Goal: Transaction & Acquisition: Subscribe to service/newsletter

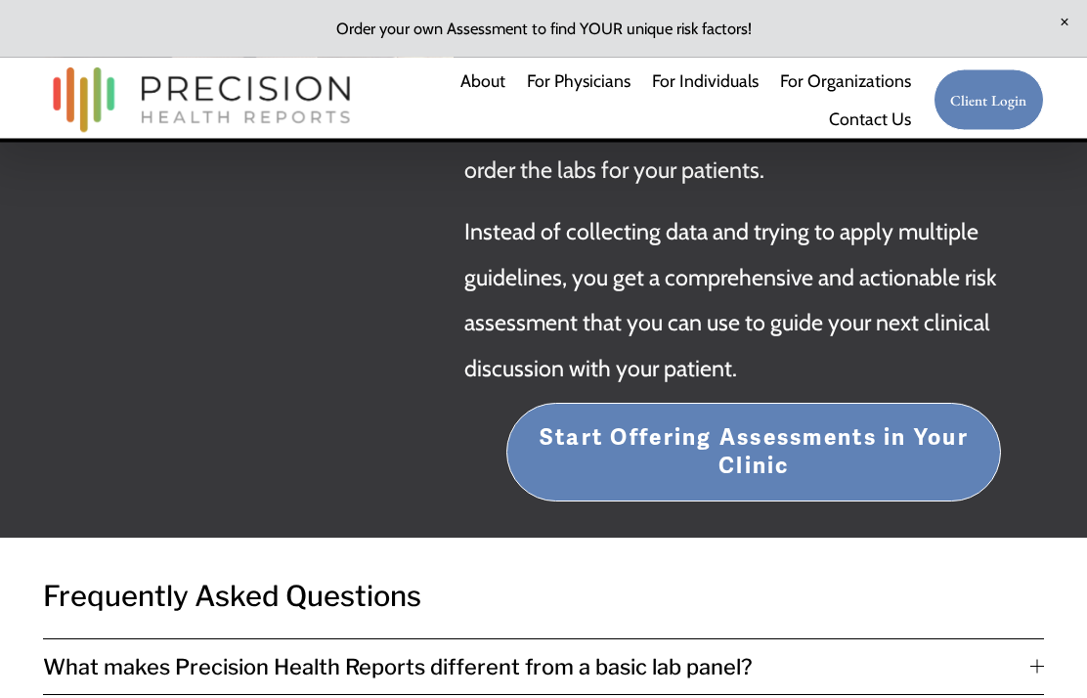
scroll to position [3810, 0]
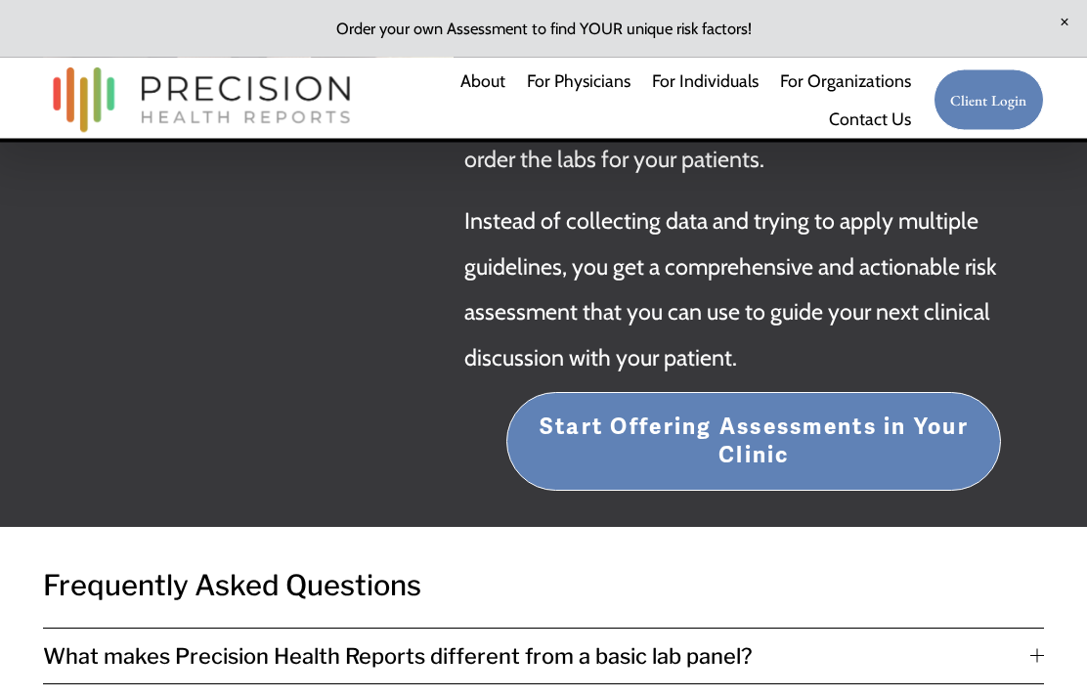
click at [1033, 650] on div at bounding box center [1037, 657] width 14 height 14
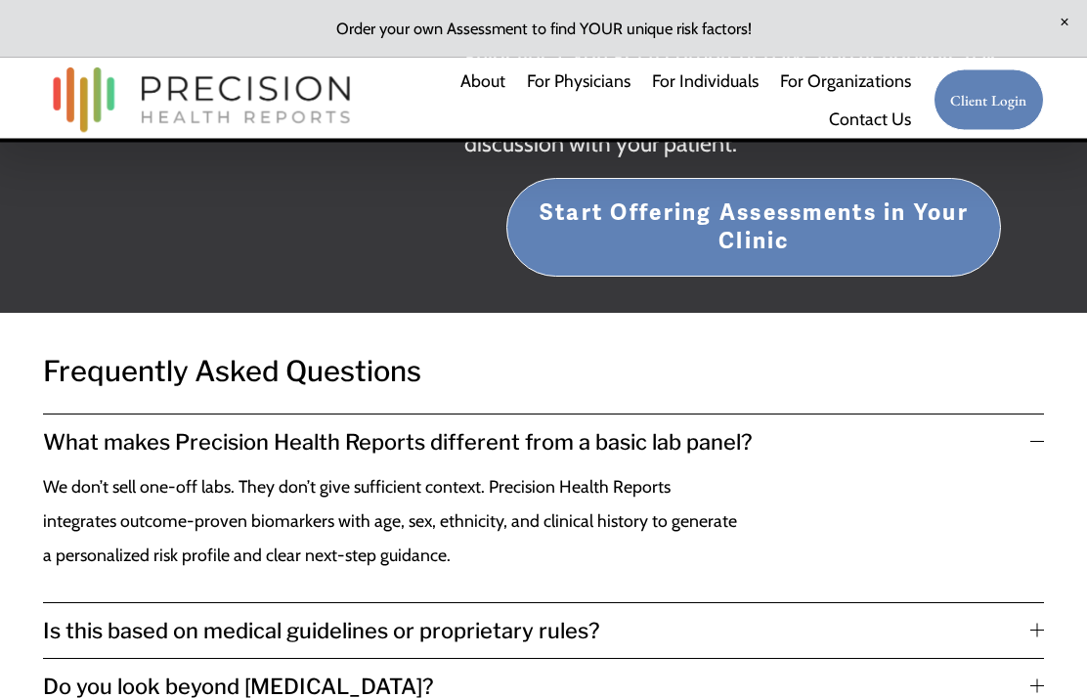
scroll to position [4029, 0]
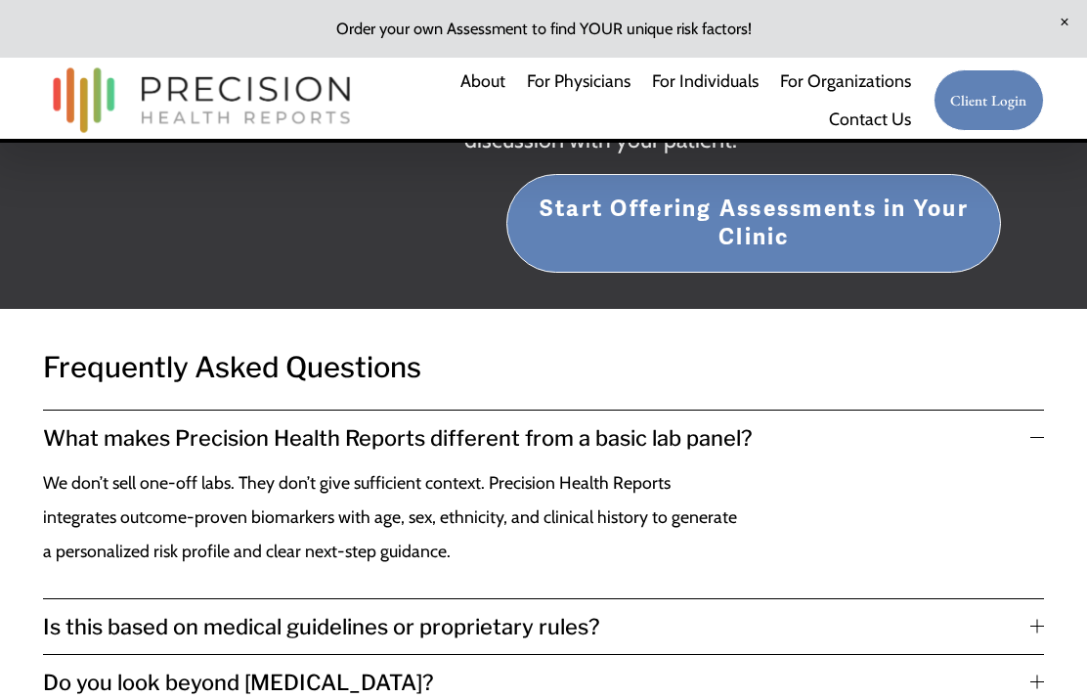
click at [1030, 675] on div at bounding box center [1037, 682] width 14 height 14
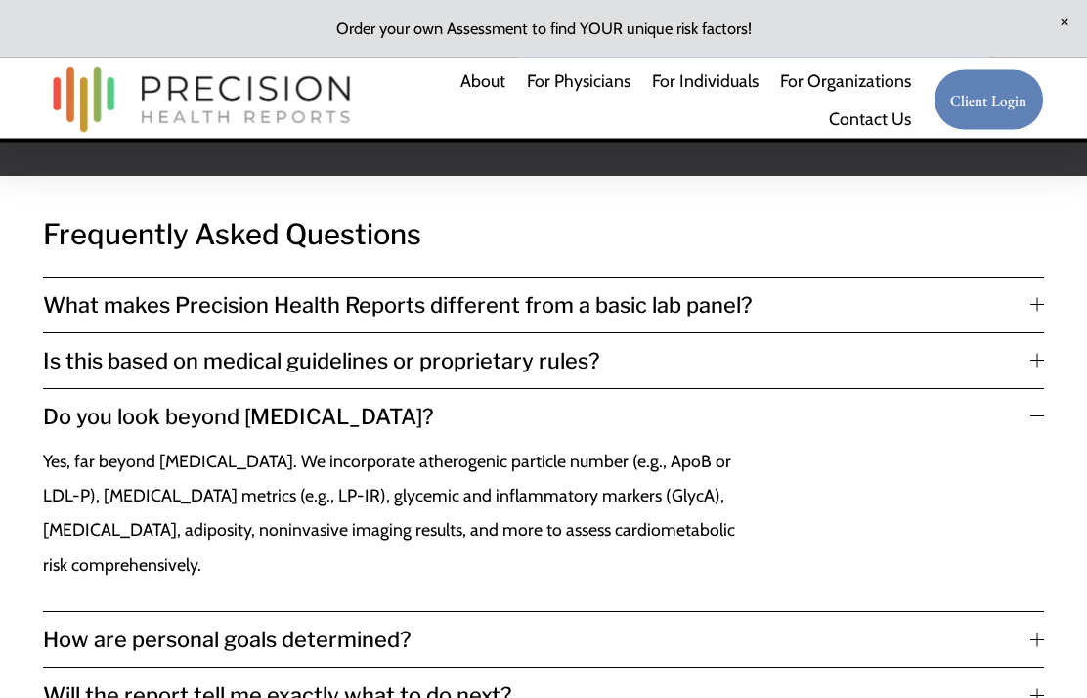
scroll to position [4162, 0]
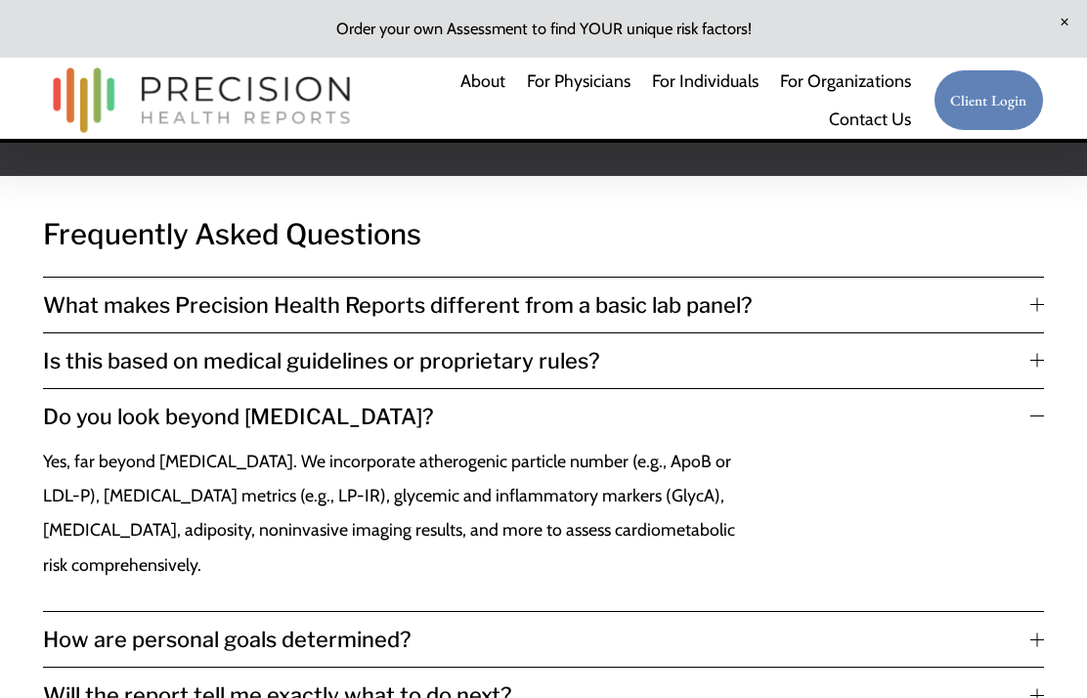
click at [1027, 682] on span "Will the report tell me exactly what to do next?" at bounding box center [536, 694] width 986 height 25
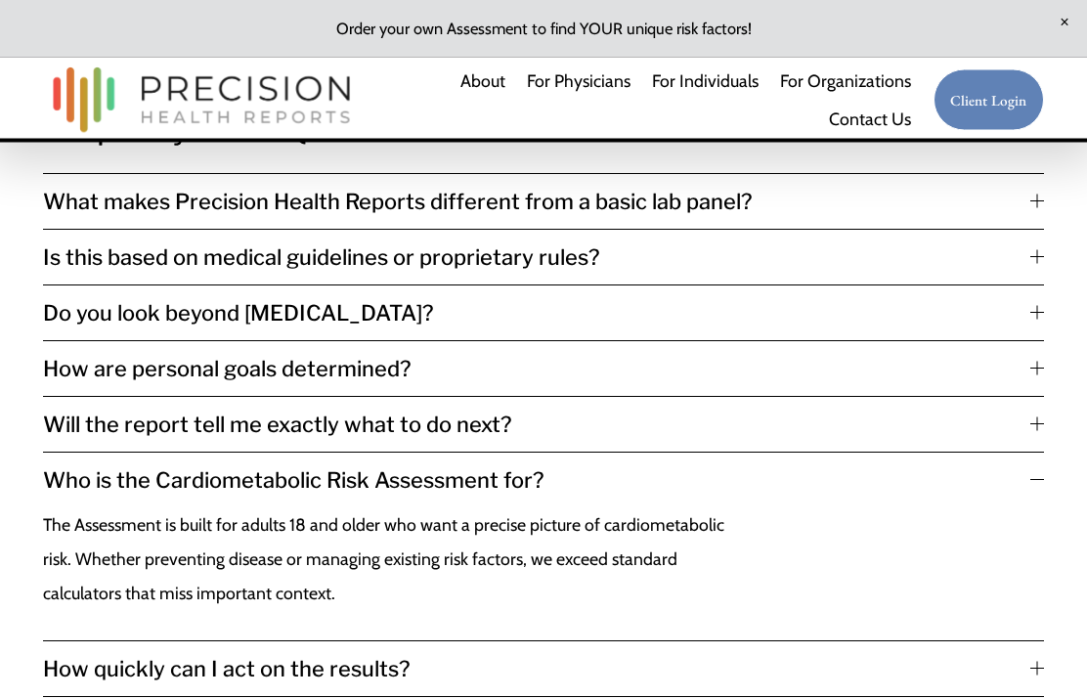
scroll to position [4266, 0]
click at [1037, 662] on div at bounding box center [1036, 669] width 1 height 14
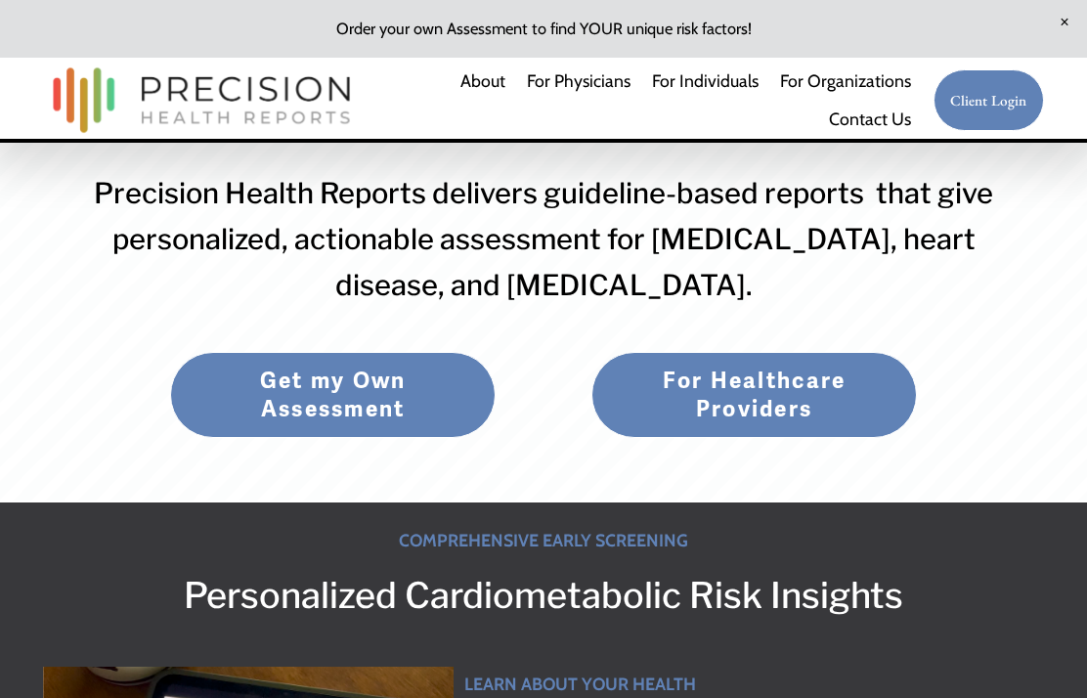
scroll to position [178, 0]
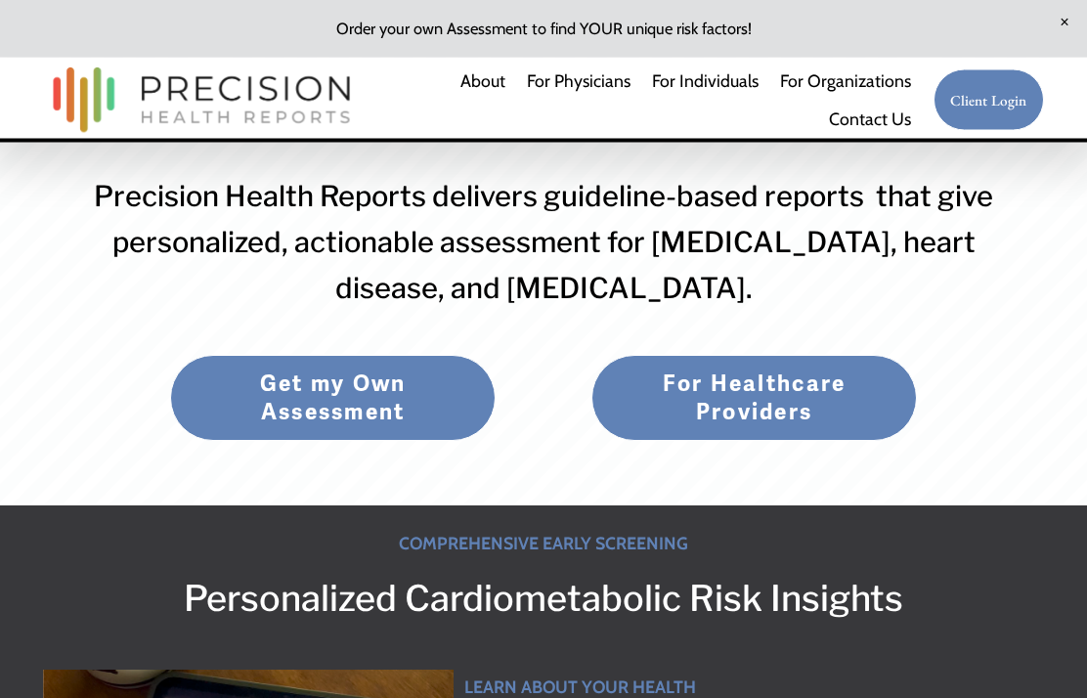
click at [372, 401] on link "Get my Own Assessment" at bounding box center [333, 399] width 326 height 86
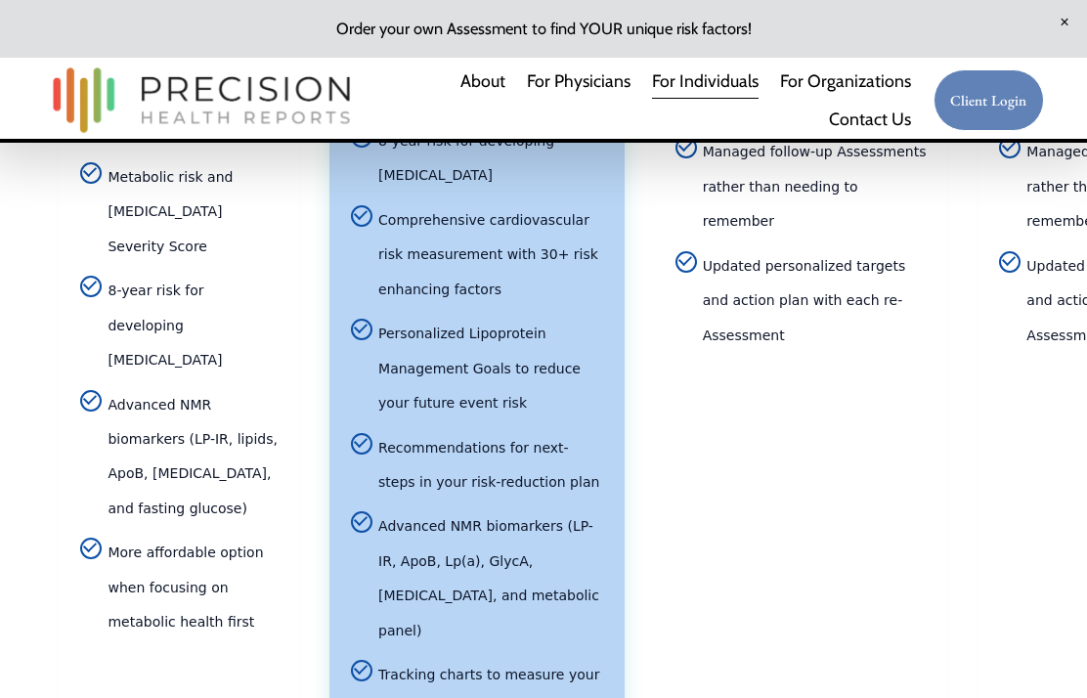
scroll to position [4033, 0]
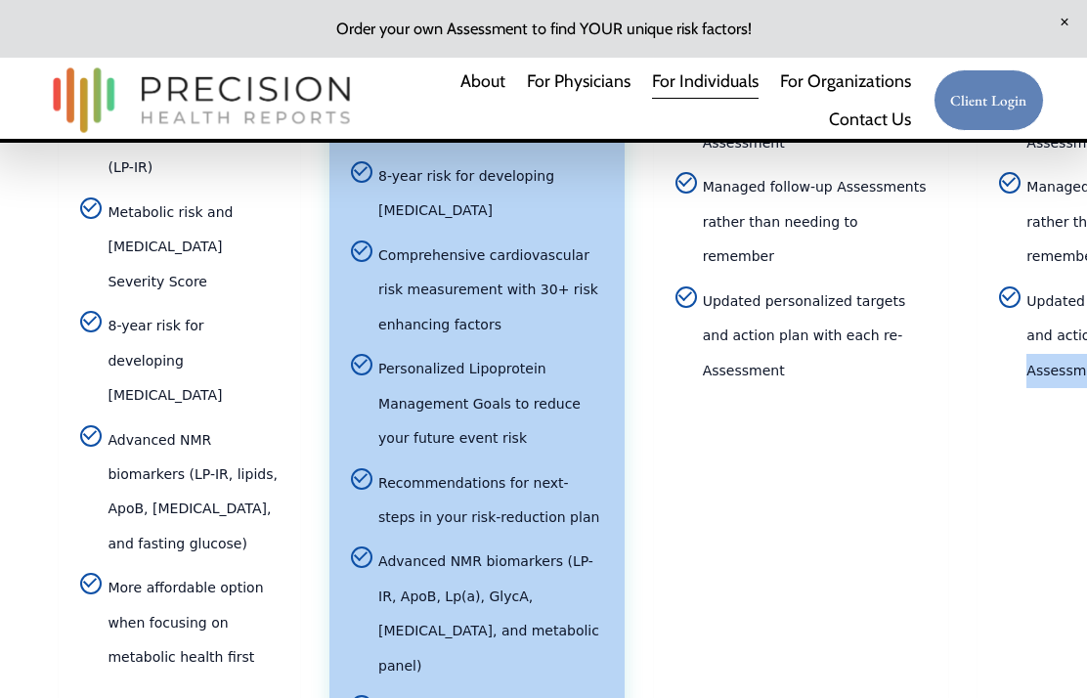
click at [847, 621] on article "2/Year Cardiometabolic Risk Assessment Subscription Stay on track with 2 assess…" at bounding box center [801, 118] width 295 height 1451
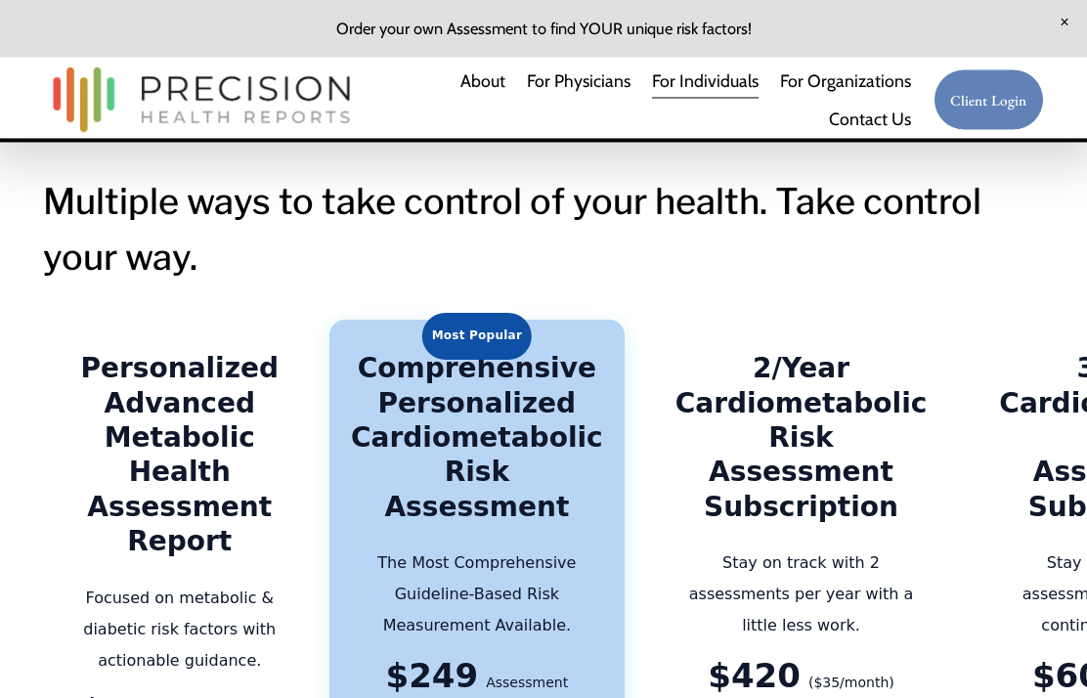
scroll to position [3124, 0]
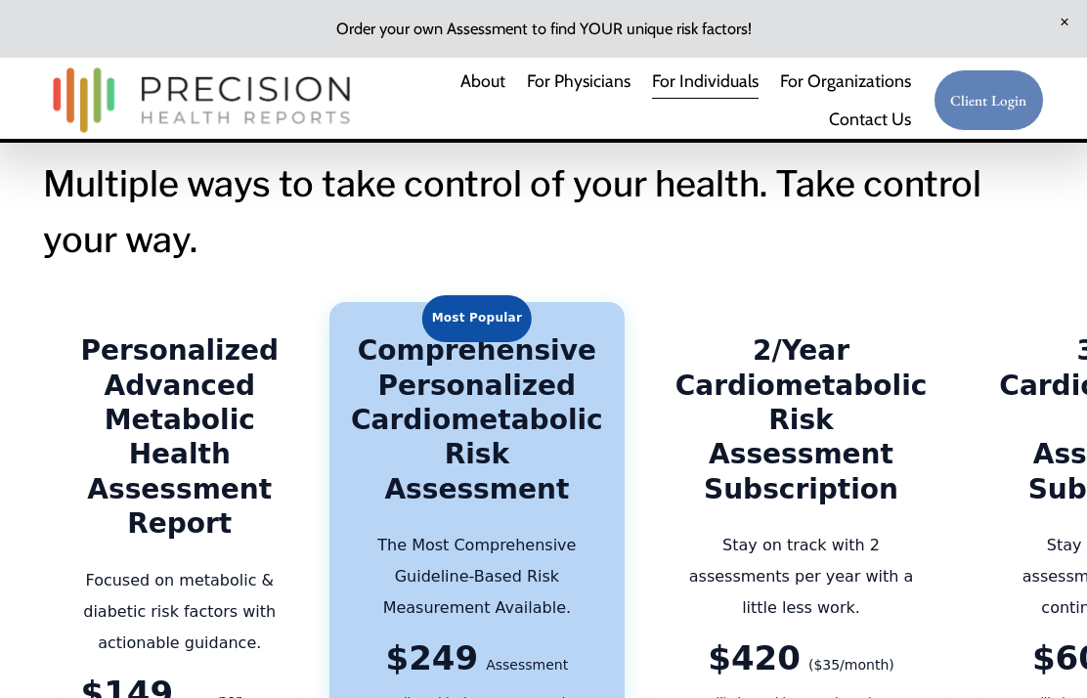
click at [482, 72] on link "About" at bounding box center [482, 82] width 45 height 38
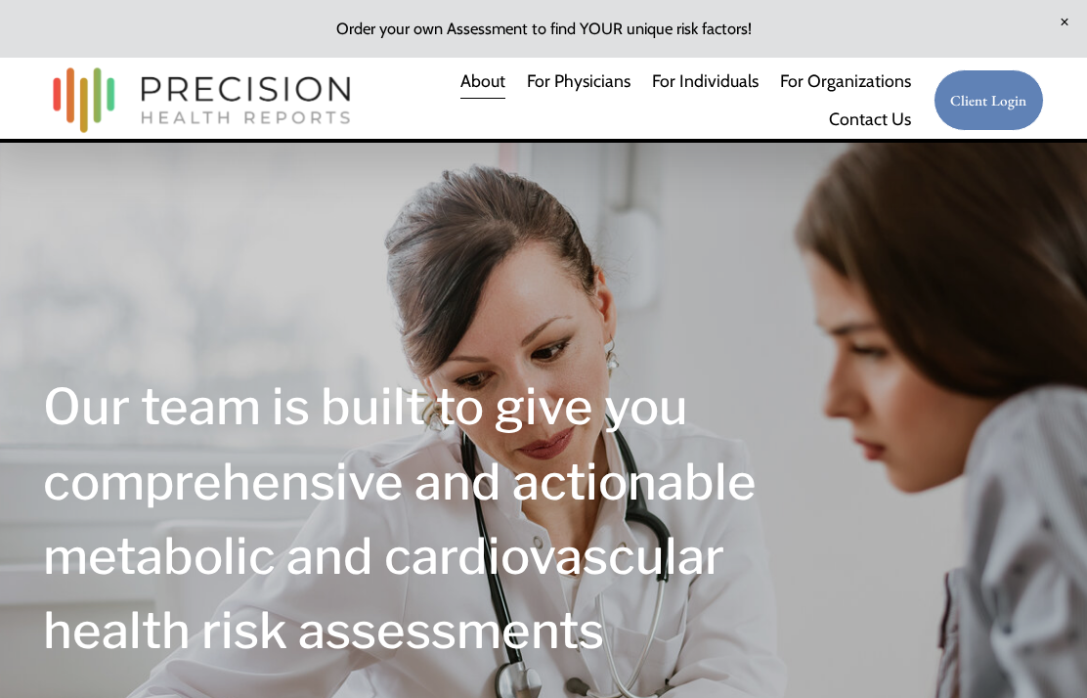
click at [1064, 18] on span "Close Announcement" at bounding box center [1064, 22] width 45 height 45
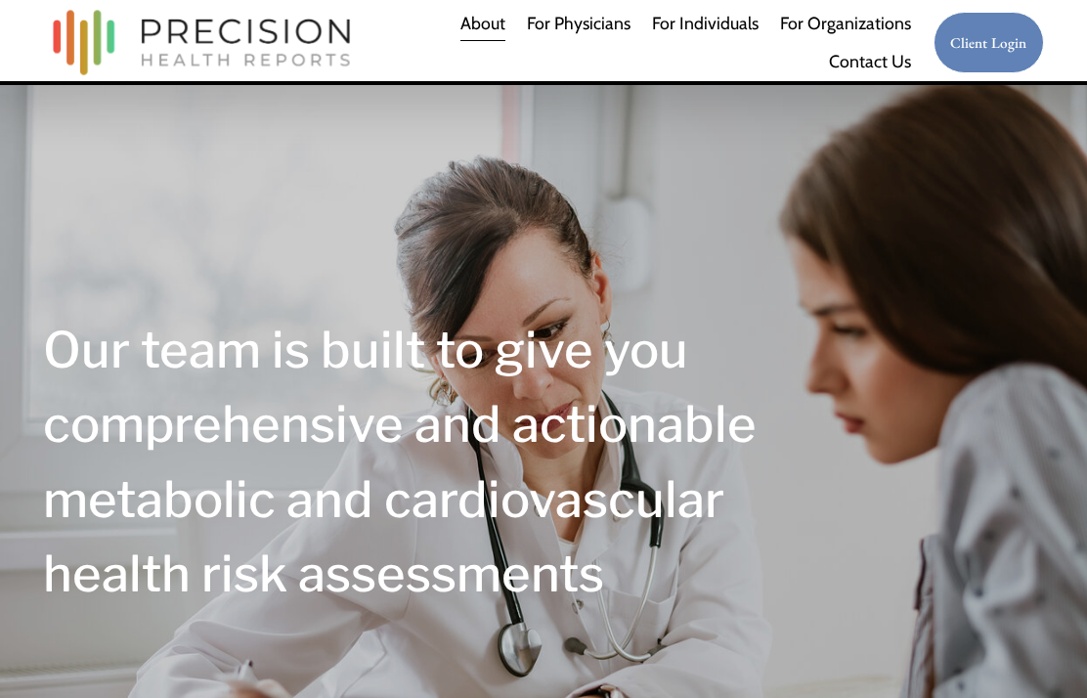
click at [705, 16] on link "For Individuals" at bounding box center [705, 24] width 107 height 38
